Goal: Task Accomplishment & Management: Use online tool/utility

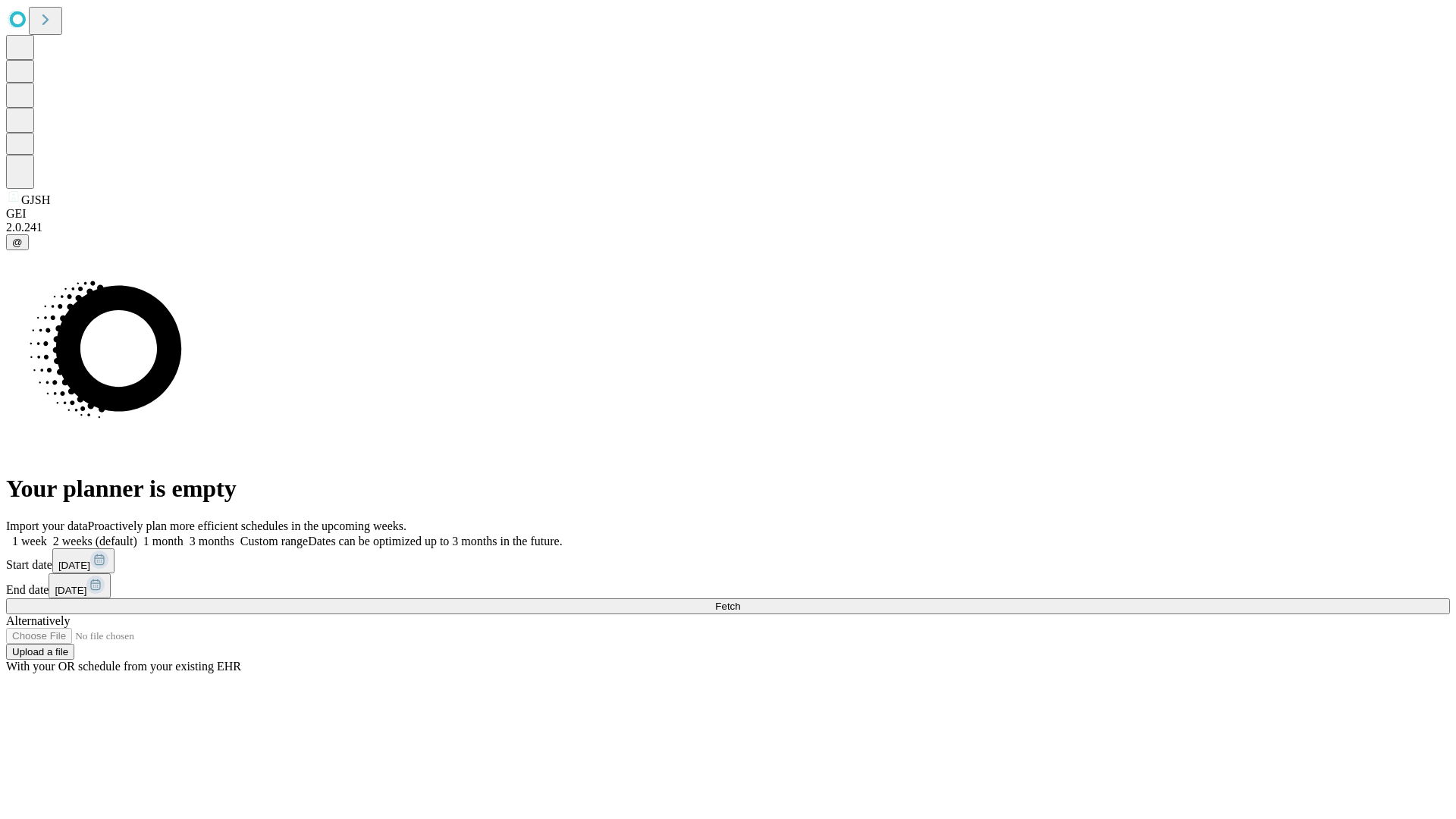
click at [740, 601] on span "Fetch" at bounding box center [727, 606] width 25 height 12
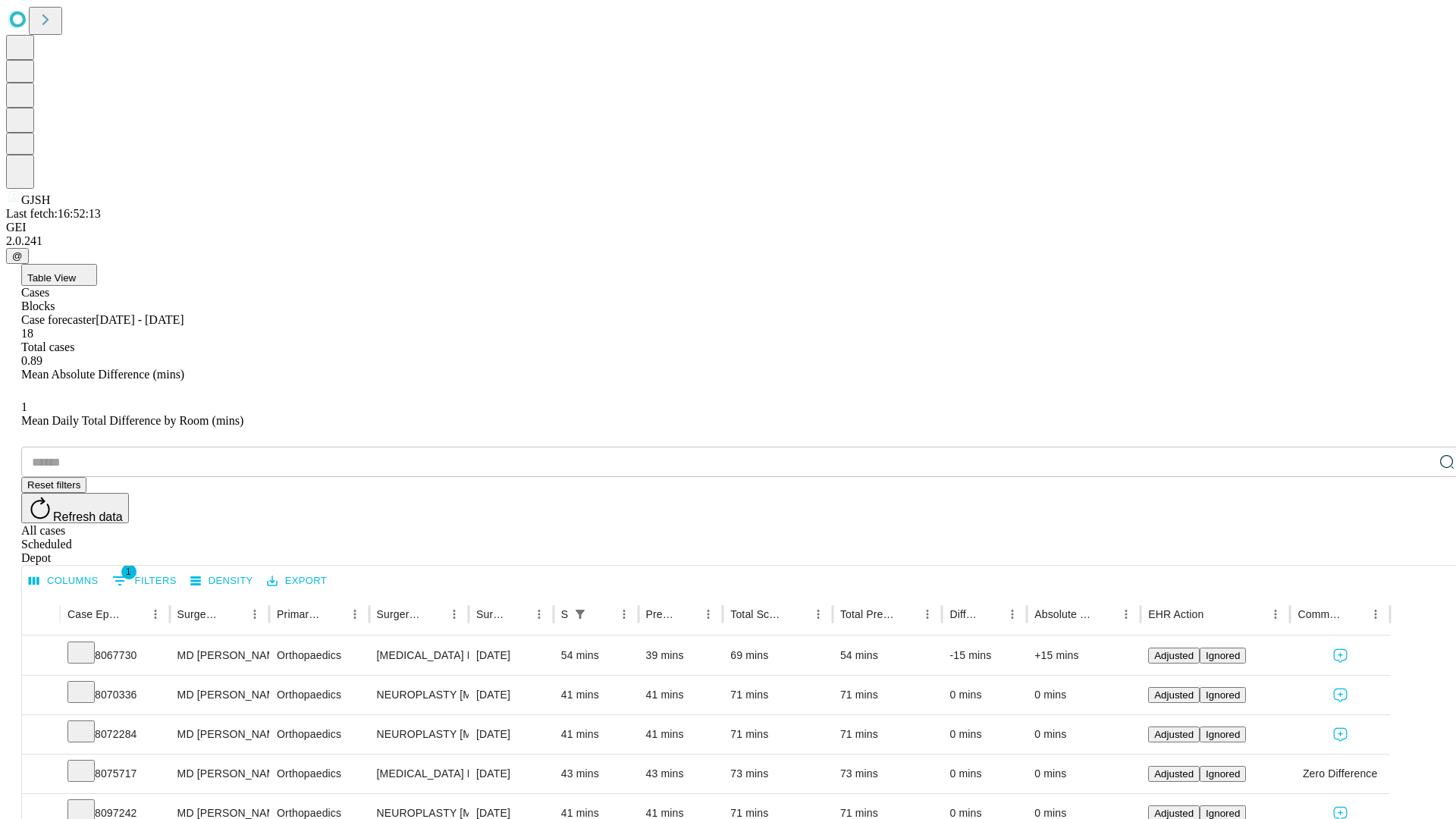
scroll to position [50, 0]
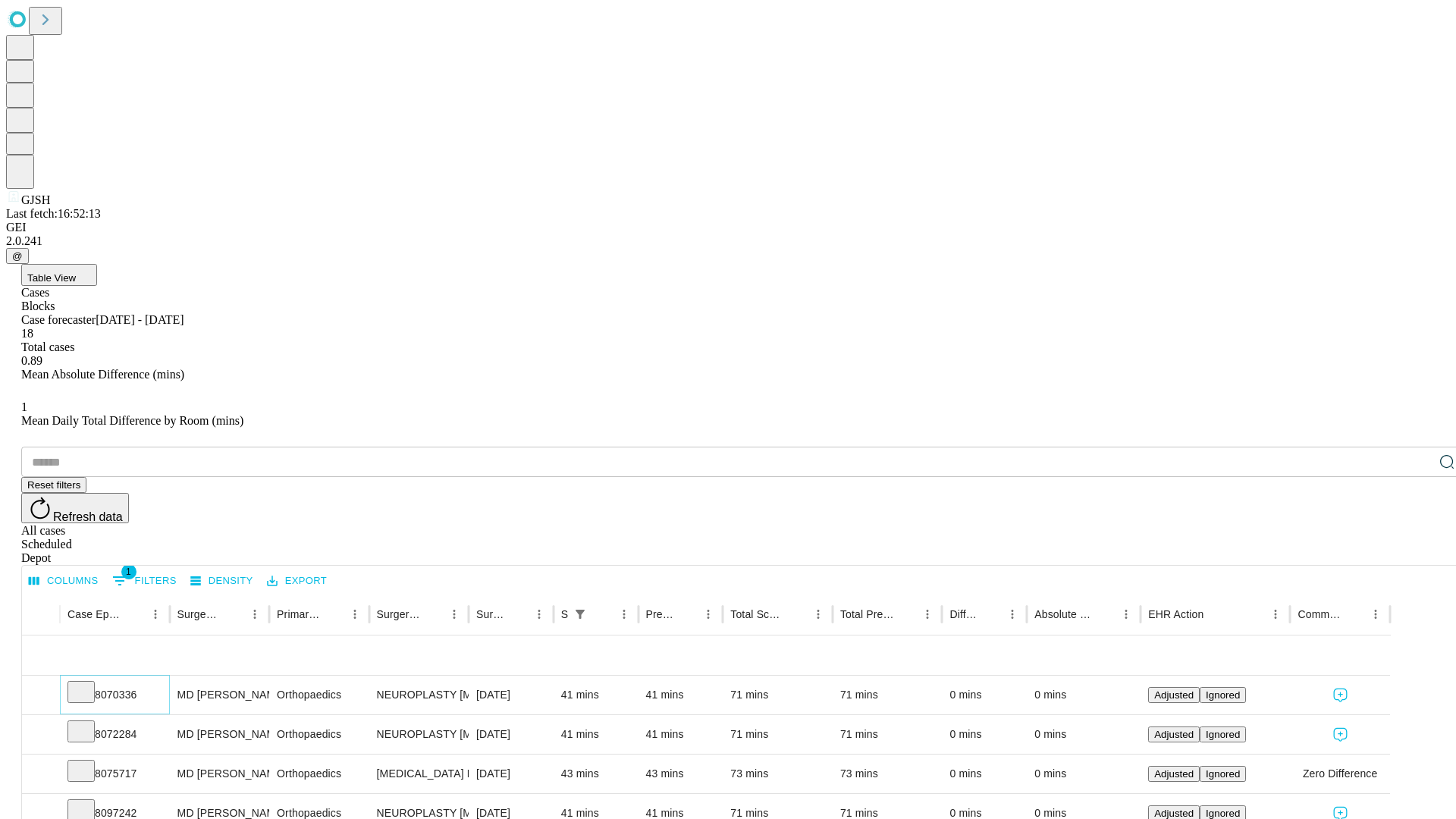
click at [89, 683] on icon at bounding box center [81, 691] width 15 height 15
